Goal: Task Accomplishment & Management: Use online tool/utility

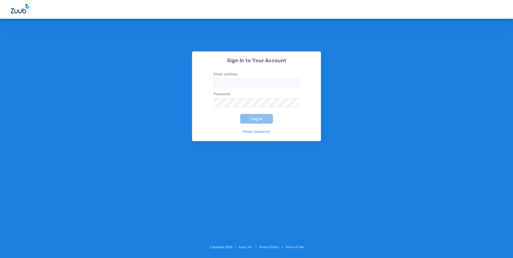
type input "[EMAIL_ADDRESS][DOMAIN_NAME]"
click at [257, 120] on span "Log In" at bounding box center [256, 119] width 11 height 4
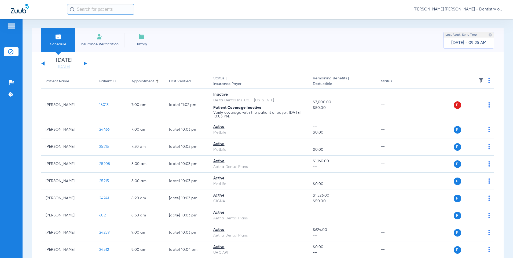
click at [86, 63] on button at bounding box center [85, 63] width 3 height 4
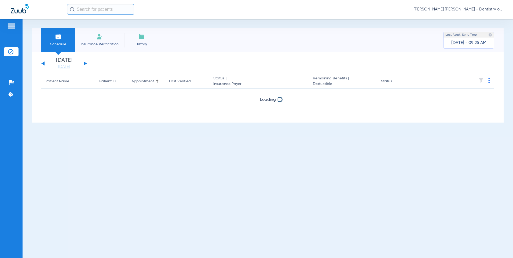
click at [86, 63] on button at bounding box center [85, 63] width 3 height 4
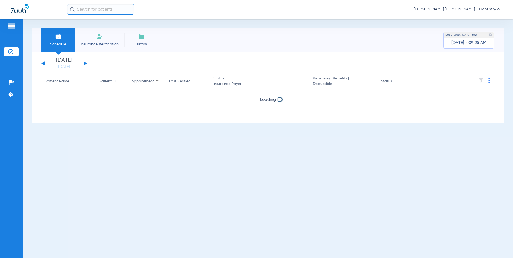
click at [86, 63] on button at bounding box center [85, 63] width 3 height 4
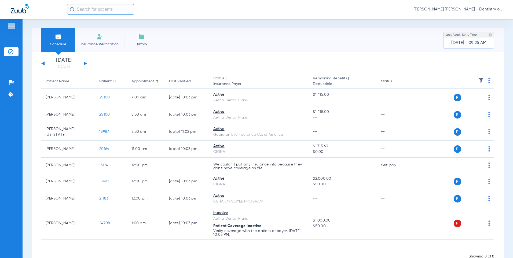
click at [103, 42] on span "Insurance Verification" at bounding box center [100, 44] width 42 height 5
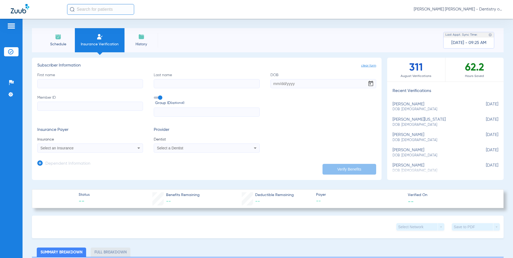
click at [109, 79] on label "First name" at bounding box center [90, 80] width 106 height 16
click at [109, 79] on input "First name" at bounding box center [90, 83] width 106 height 9
type input "[PERSON_NAME]"
type input "[DATE]"
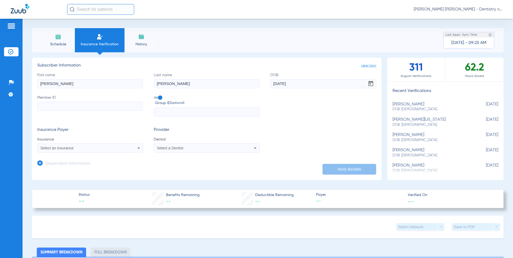
click at [63, 107] on input "Member ID" at bounding box center [90, 106] width 106 height 9
paste input "594432728"
type input "594432728"
click at [138, 148] on icon at bounding box center [139, 148] width 6 height 6
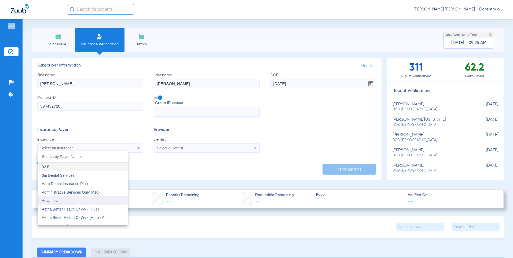
scroll to position [27, 0]
click at [95, 202] on mat-option "Aetna Dental Plans" at bounding box center [83, 199] width 90 height 9
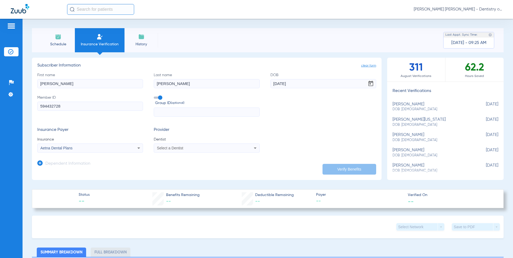
click at [248, 148] on div "Select a Dentist" at bounding box center [206, 148] width 105 height 6
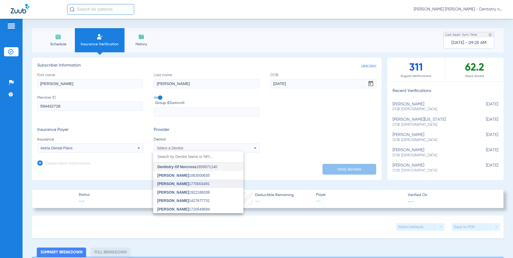
click at [179, 181] on mat-option "Shola Adesoji 1770004491" at bounding box center [198, 184] width 90 height 9
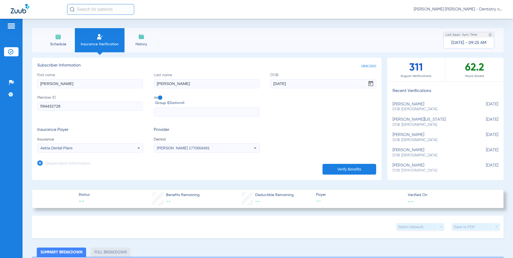
click at [351, 166] on button "Verify Benefits" at bounding box center [350, 169] width 54 height 11
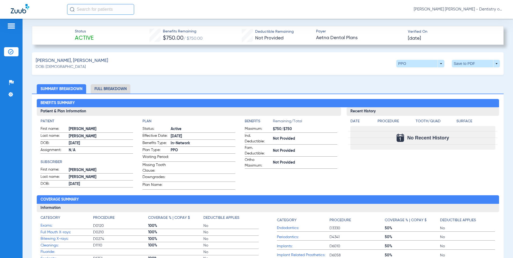
scroll to position [107, 0]
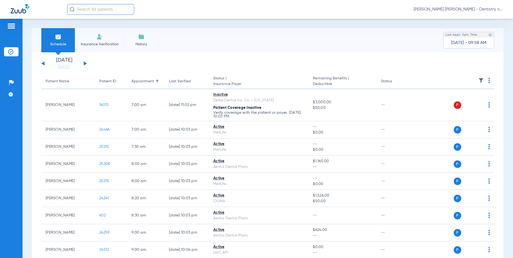
click at [85, 64] on button at bounding box center [85, 63] width 3 height 4
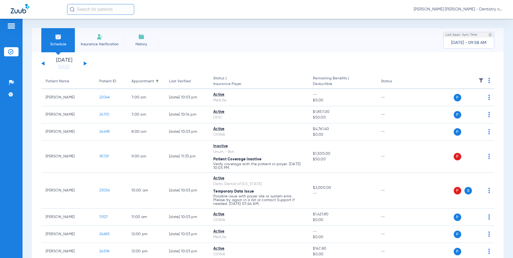
click at [84, 64] on button at bounding box center [85, 63] width 3 height 4
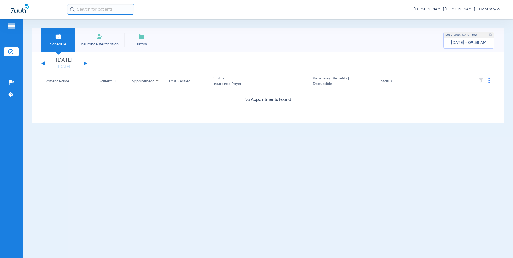
click at [42, 65] on div "[DATE] [DATE] [DATE] [DATE] [DATE] [DATE] [DATE] [DATE] [DATE] [DATE] [DATE] [D…" at bounding box center [64, 64] width 46 height 12
click at [43, 63] on button at bounding box center [42, 63] width 3 height 4
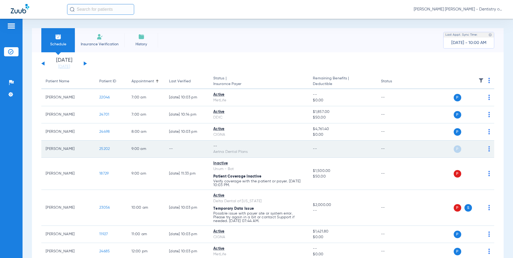
click at [104, 150] on span "25202" at bounding box center [104, 149] width 10 height 4
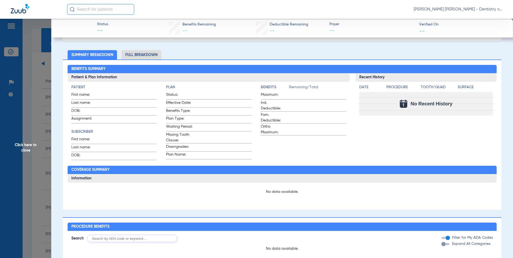
scroll to position [54, 0]
